Goal: Information Seeking & Learning: Learn about a topic

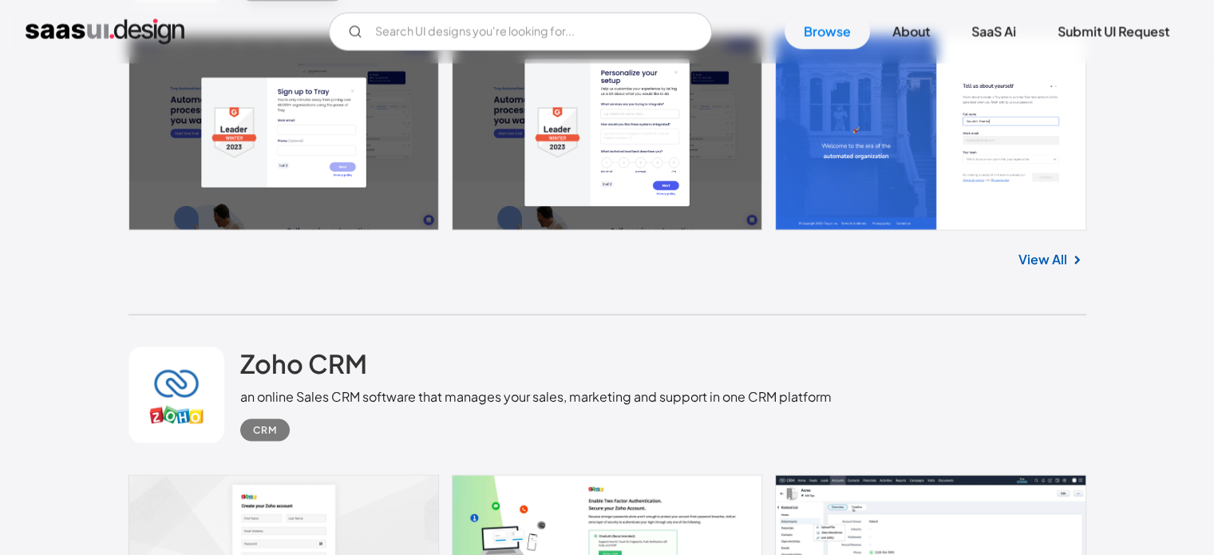
scroll to position [3274, 0]
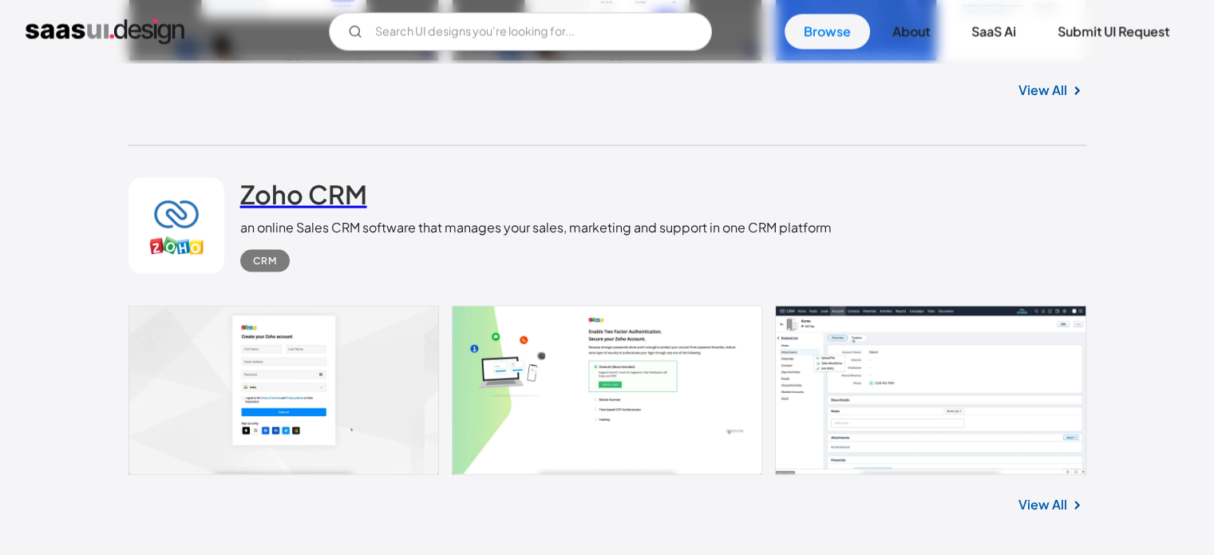
click at [326, 200] on h2 "Zoho CRM" at bounding box center [303, 194] width 127 height 32
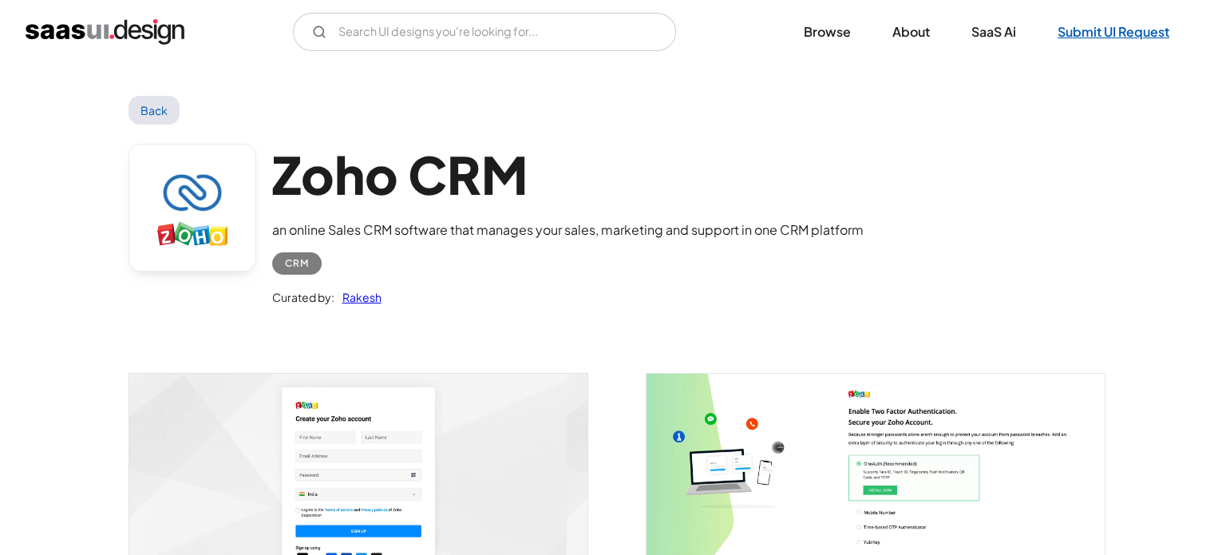
click at [1121, 36] on link "Submit UI Request" at bounding box center [1114, 31] width 150 height 35
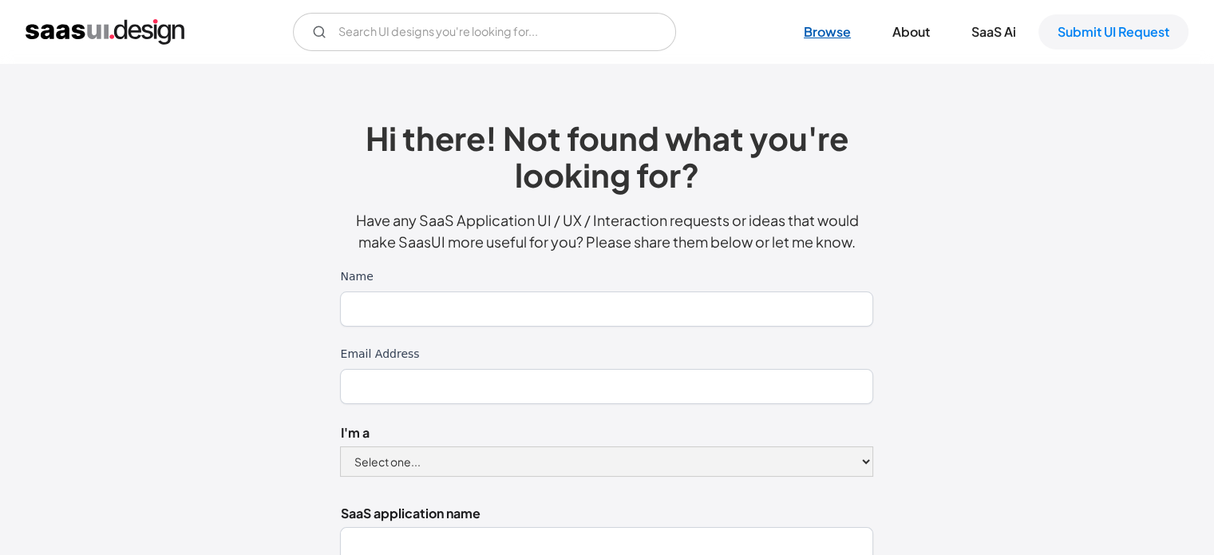
click at [830, 37] on link "Browse" at bounding box center [827, 31] width 85 height 35
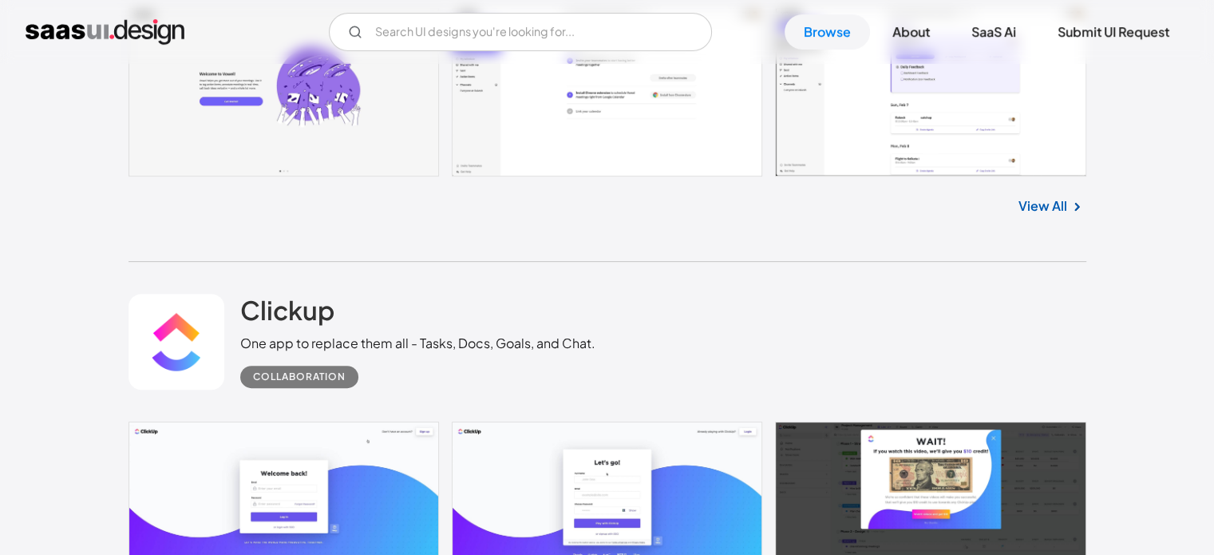
scroll to position [399, 0]
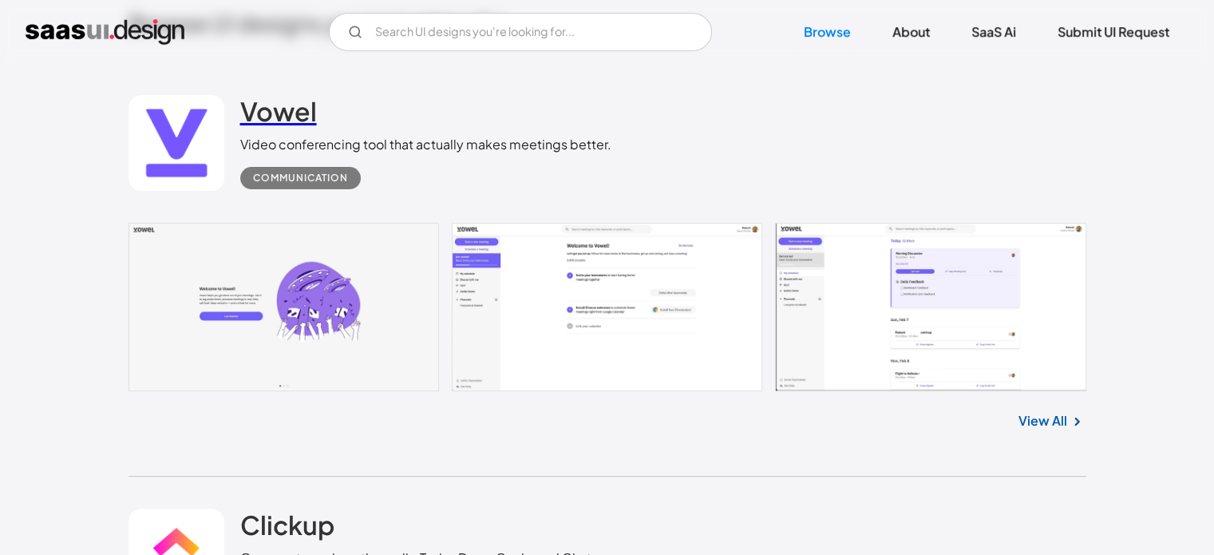
click at [259, 113] on h2 "Vowel" at bounding box center [278, 111] width 77 height 32
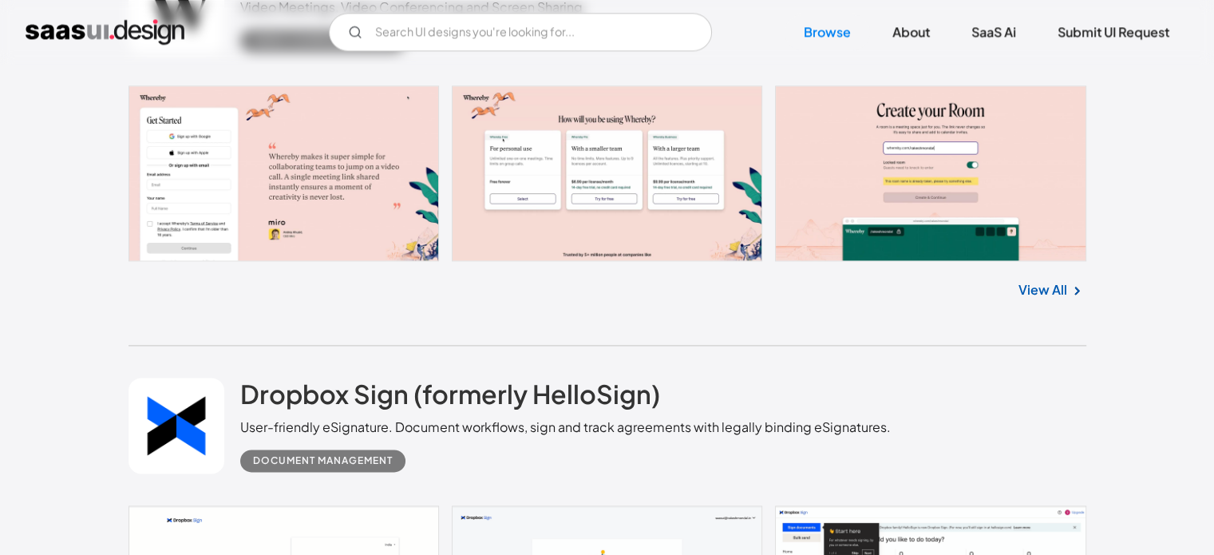
scroll to position [8543, 0]
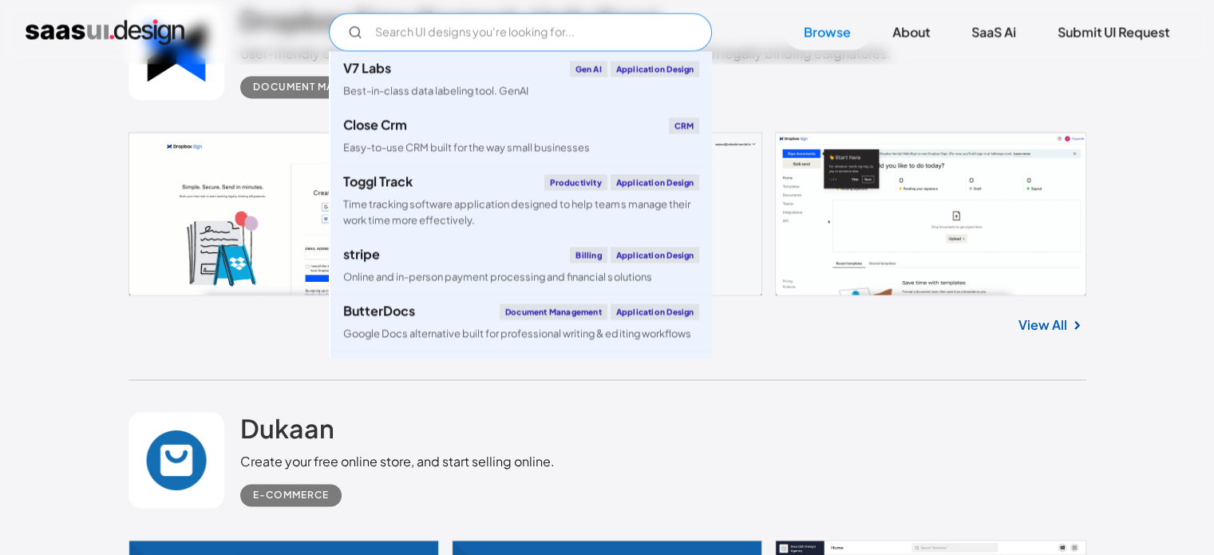
click at [418, 25] on input "Email Form" at bounding box center [520, 32] width 383 height 38
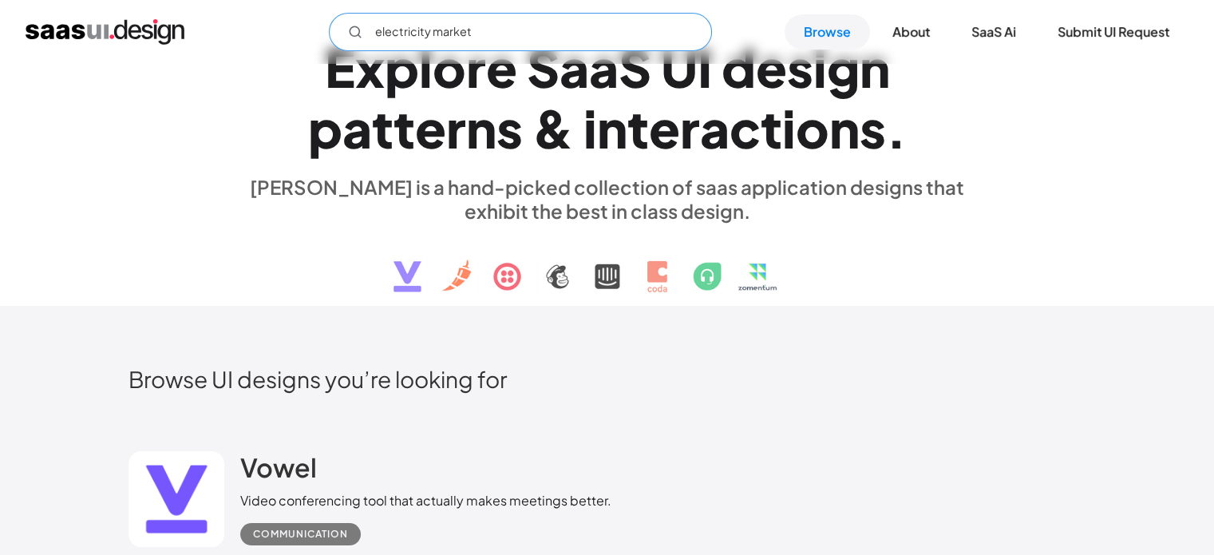
scroll to position [0, 0]
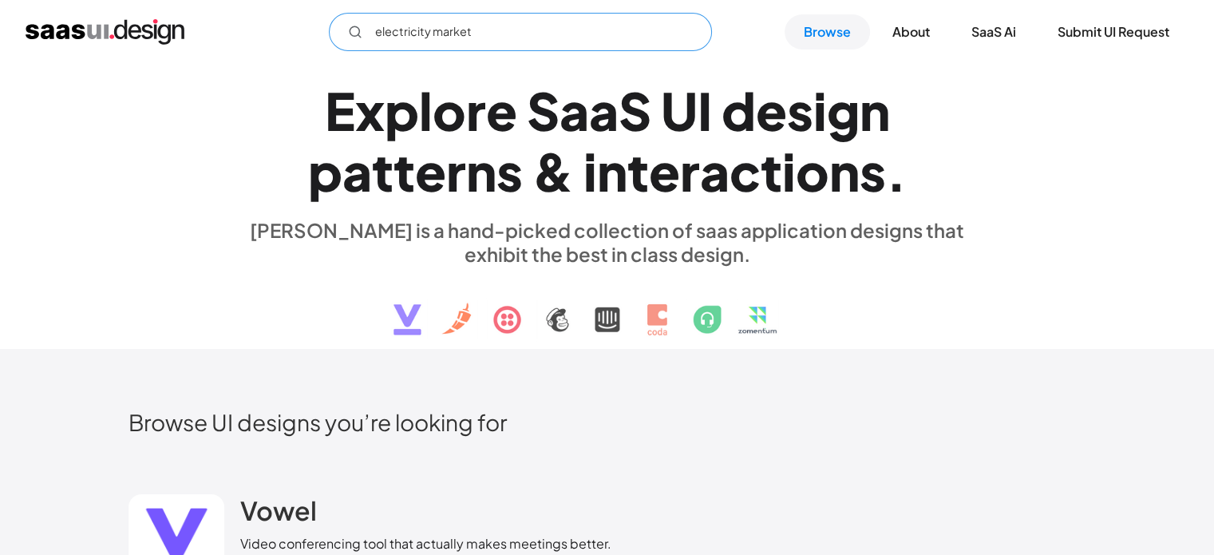
click at [489, 41] on input "electricity market" at bounding box center [520, 32] width 383 height 38
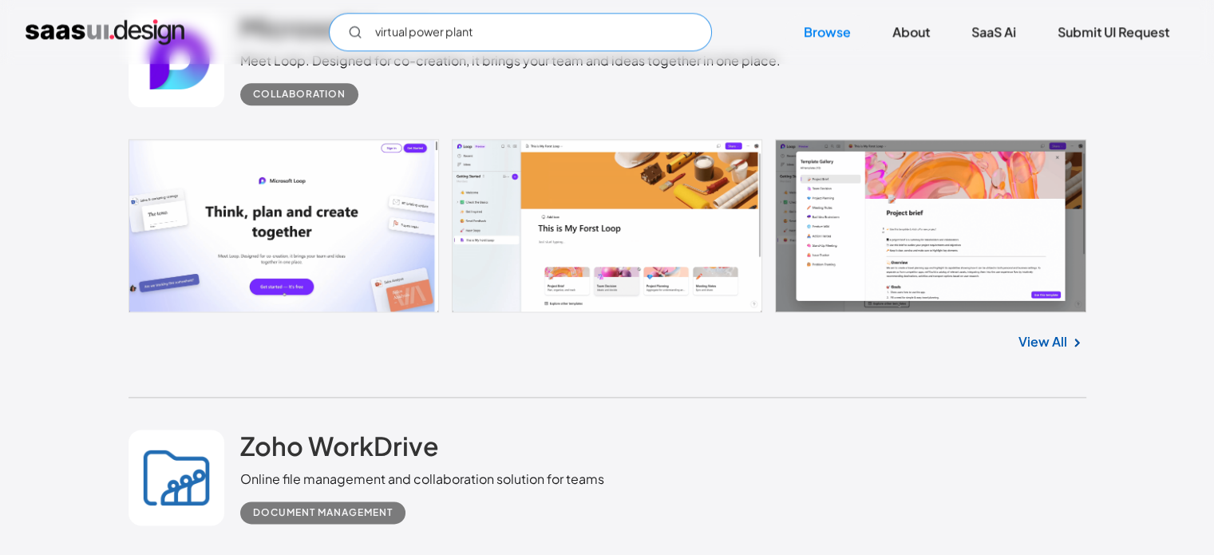
scroll to position [2076, 0]
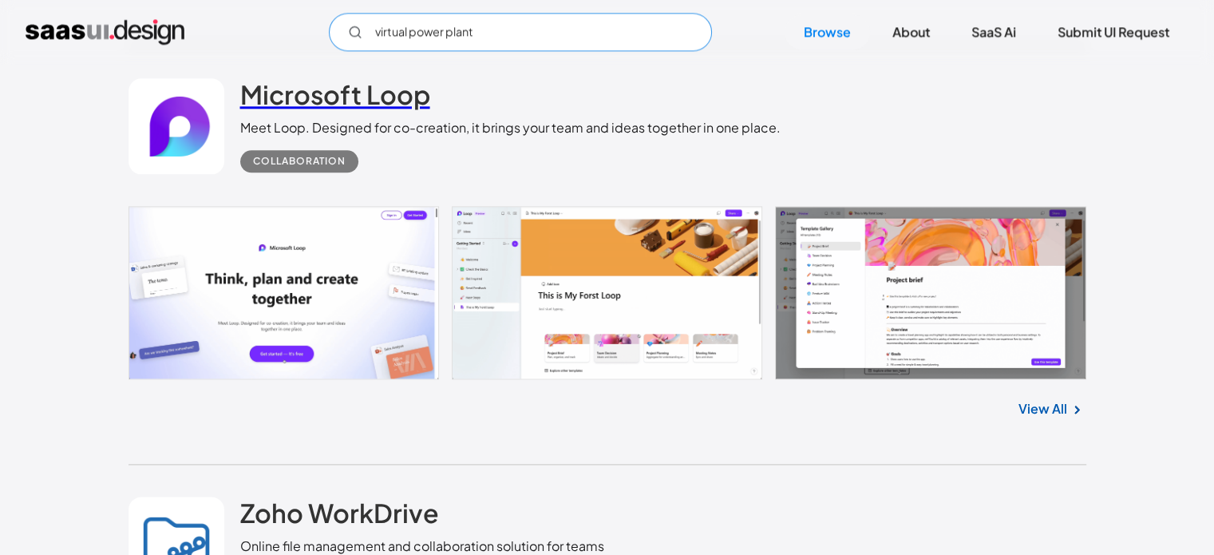
type input "virtual power plant"
click at [315, 96] on h2 "Microsoft Loop" at bounding box center [335, 94] width 190 height 32
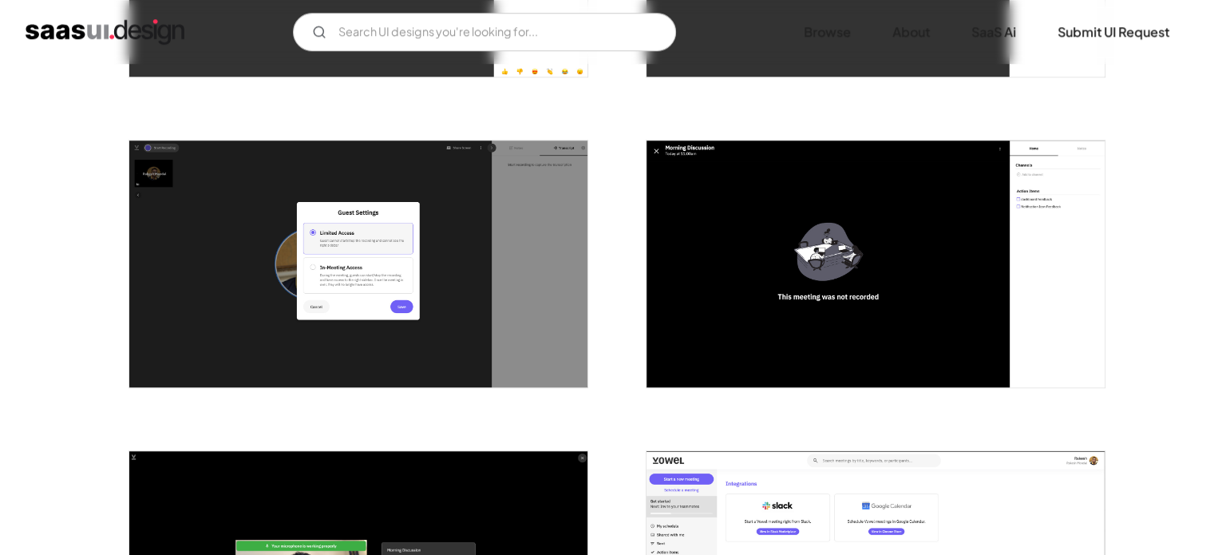
scroll to position [719, 0]
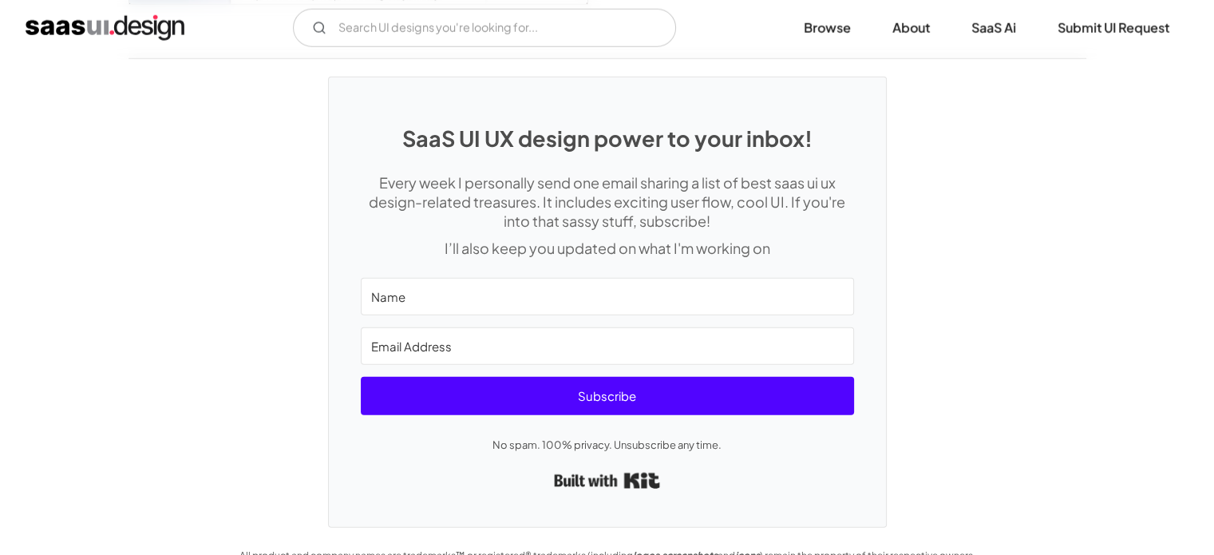
scroll to position [4461, 0]
